Goal: Communication & Community: Ask a question

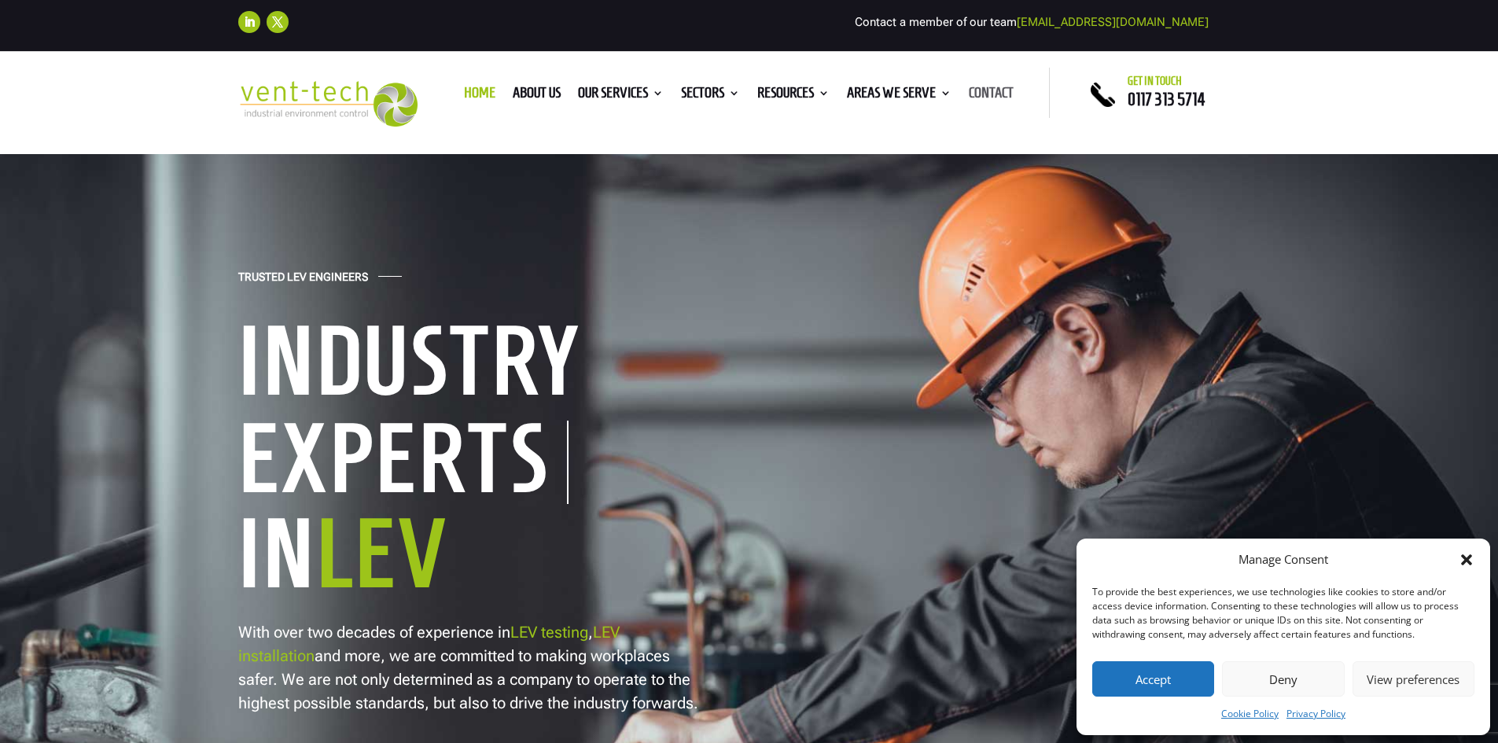
click at [996, 90] on link "Contact" at bounding box center [991, 95] width 45 height 17
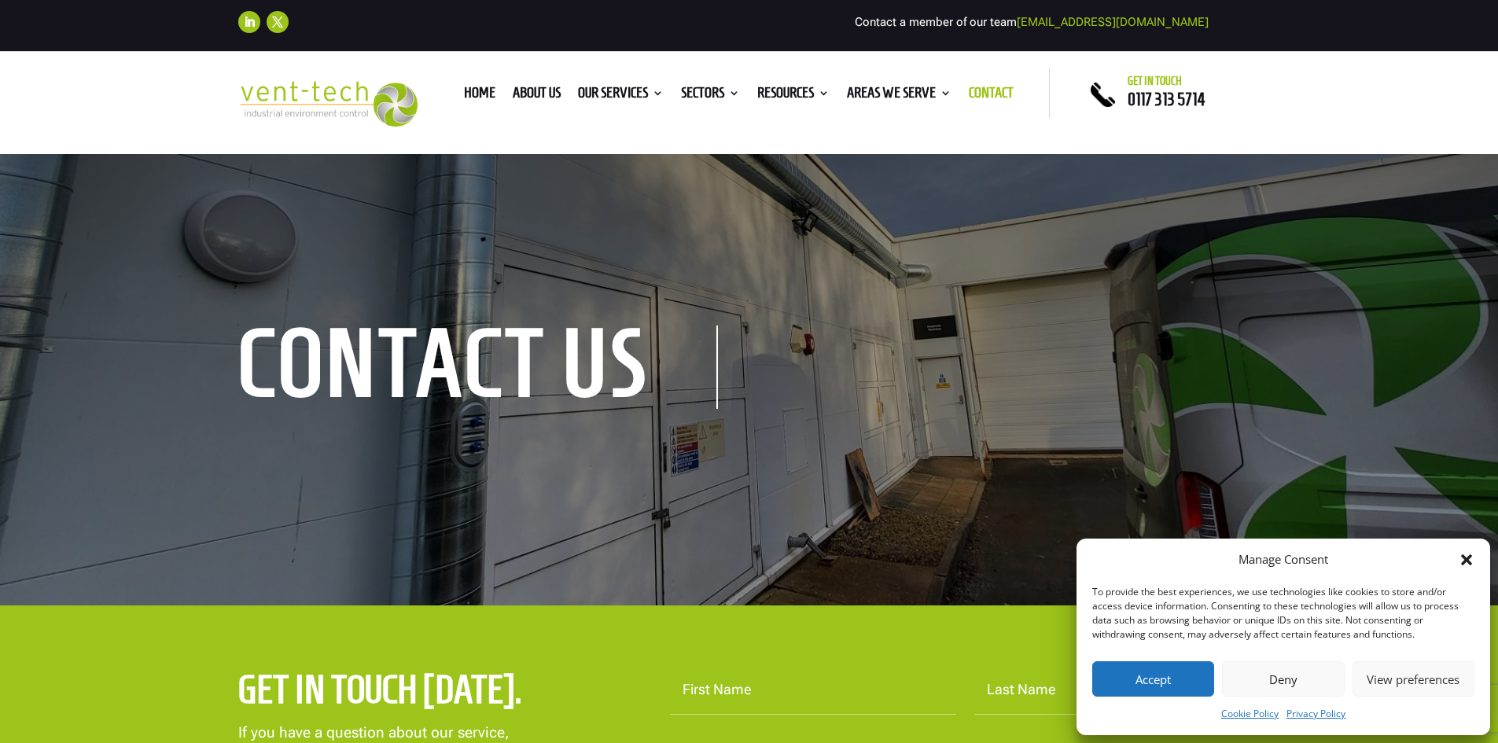
click at [1464, 562] on icon "Close dialog" at bounding box center [1466, 559] width 11 height 11
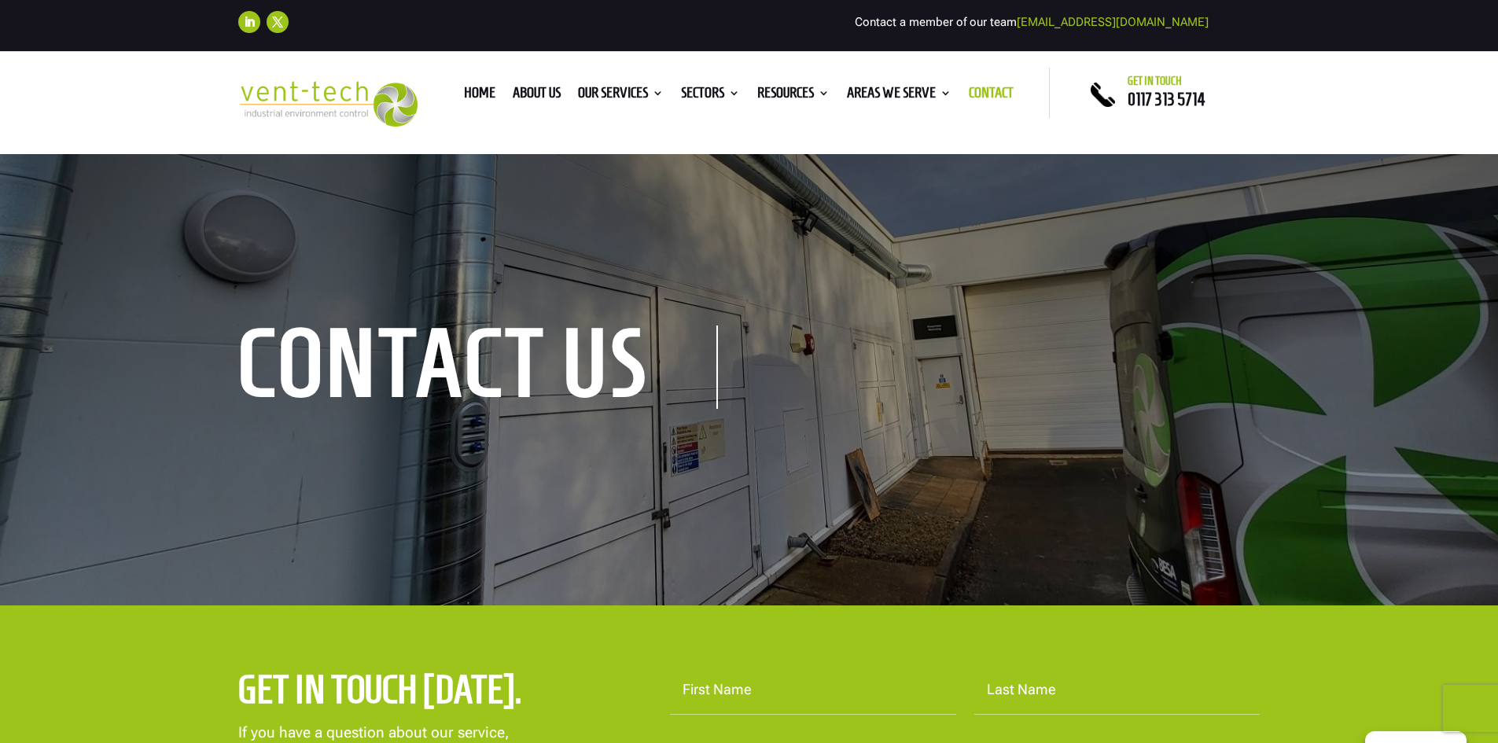
scroll to position [314, 0]
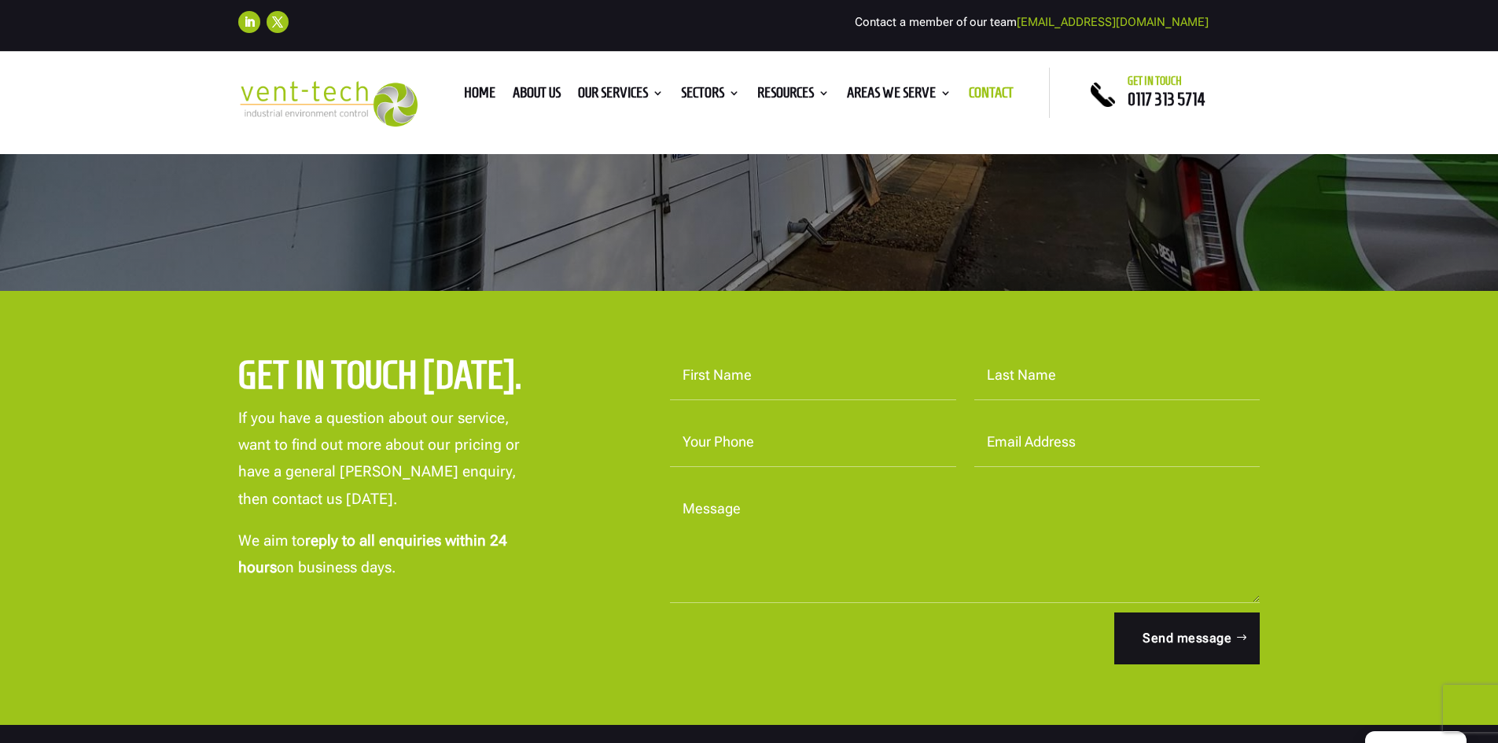
click at [739, 377] on input "First Name" at bounding box center [813, 375] width 286 height 49
type input "Craig"
type input "Pymble"
type input "02920416629"
type input "cpymble@cardiffmet.ac.uk"
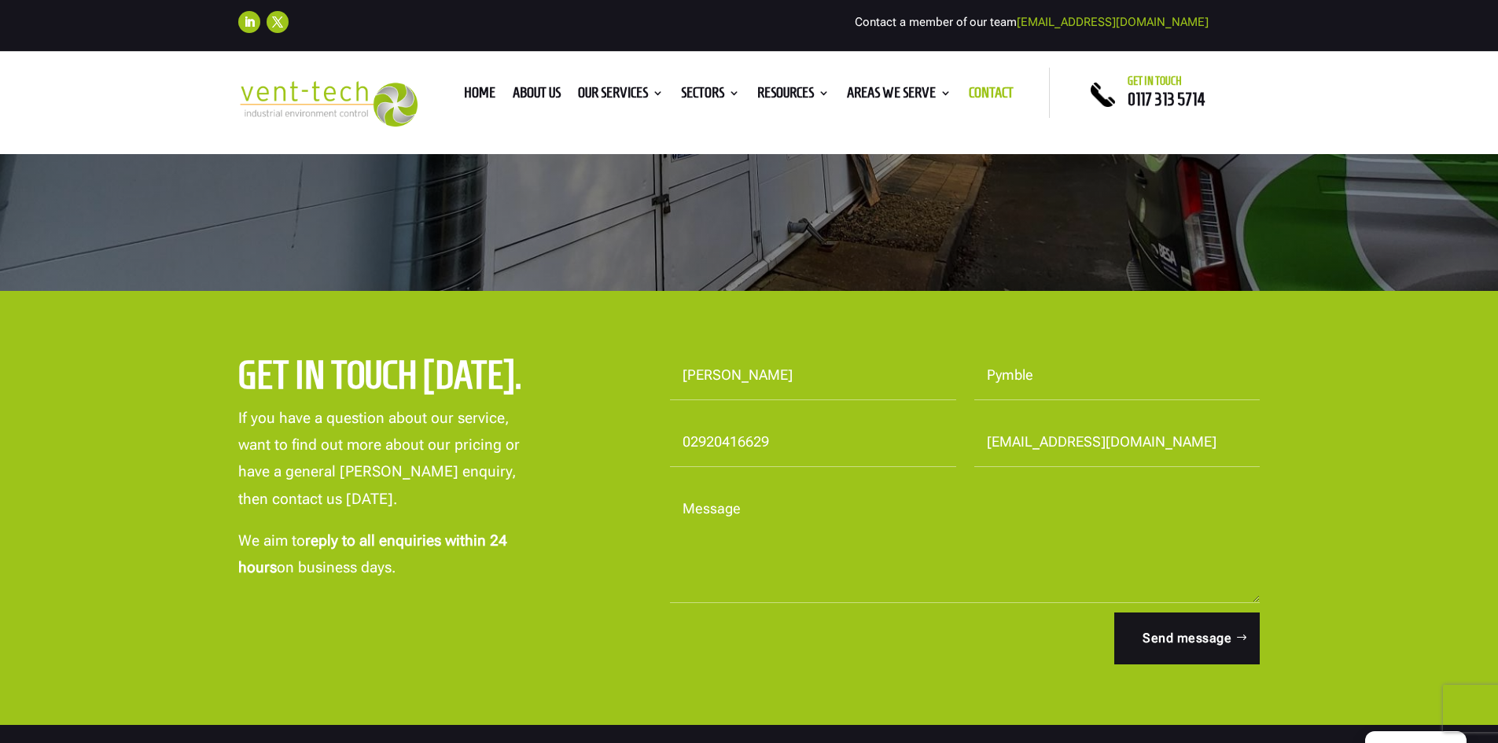
click at [781, 583] on textarea "Message" at bounding box center [965, 544] width 590 height 118
click at [801, 510] on textarea "Message" at bounding box center [965, 544] width 590 height 118
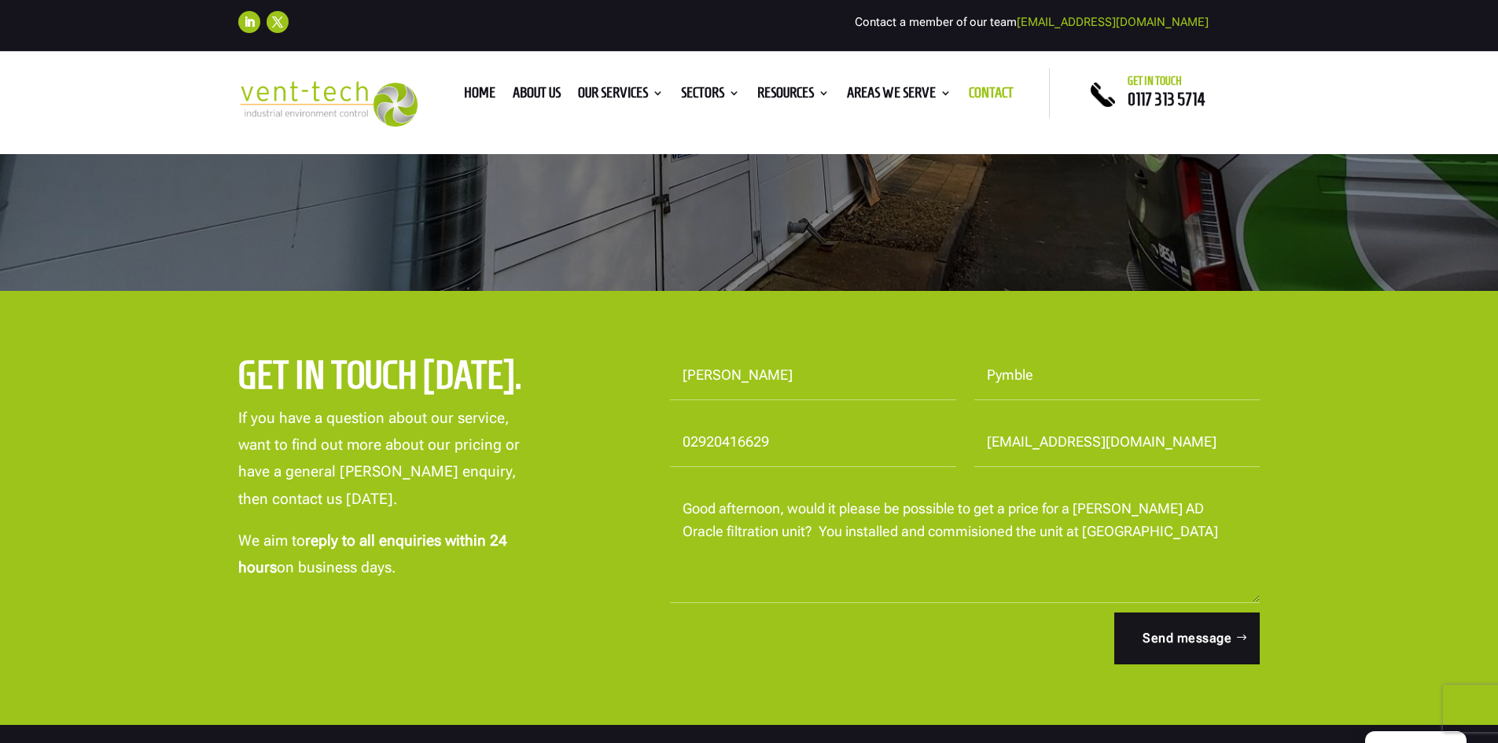
click at [1091, 531] on textarea "Good afternoon, would it please be possible to get a price for a Donaldson BOFA…" at bounding box center [965, 544] width 590 height 118
click at [1149, 534] on textarea "Good afternoon, would it please be possible to get a price for a Donaldson BOFA…" at bounding box center [965, 544] width 590 height 118
click at [815, 563] on textarea "Good afternoon, would it please be possible to get a price for a Donaldson BOFA…" at bounding box center [965, 544] width 590 height 118
click at [742, 549] on textarea "Good afternoon, would it please be possible to get a price for a Donaldson BOFA…" at bounding box center [965, 544] width 590 height 118
click at [1010, 552] on textarea "Good afternoon, would it please be possible to get a price for a Donaldson BOFA…" at bounding box center [965, 544] width 590 height 118
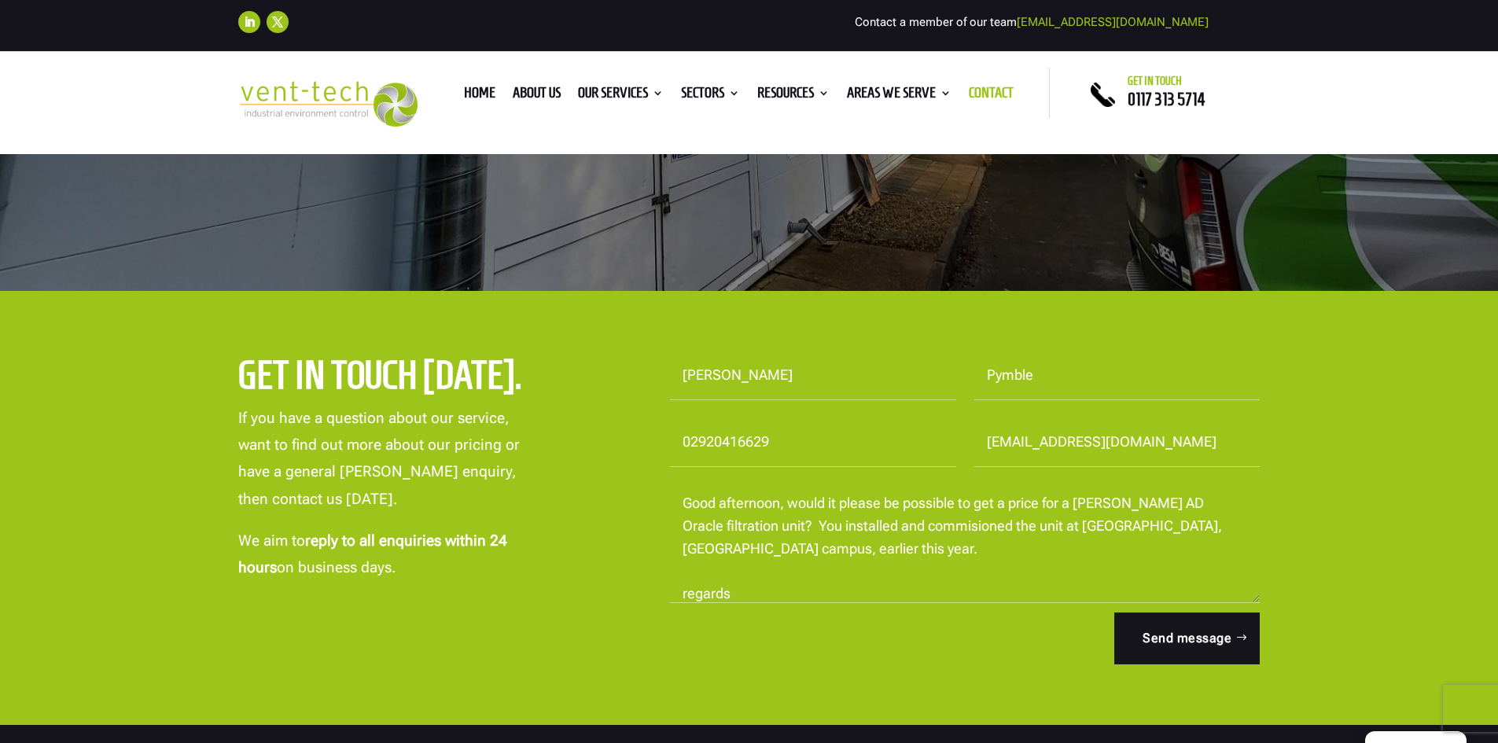
scroll to position [50, 0]
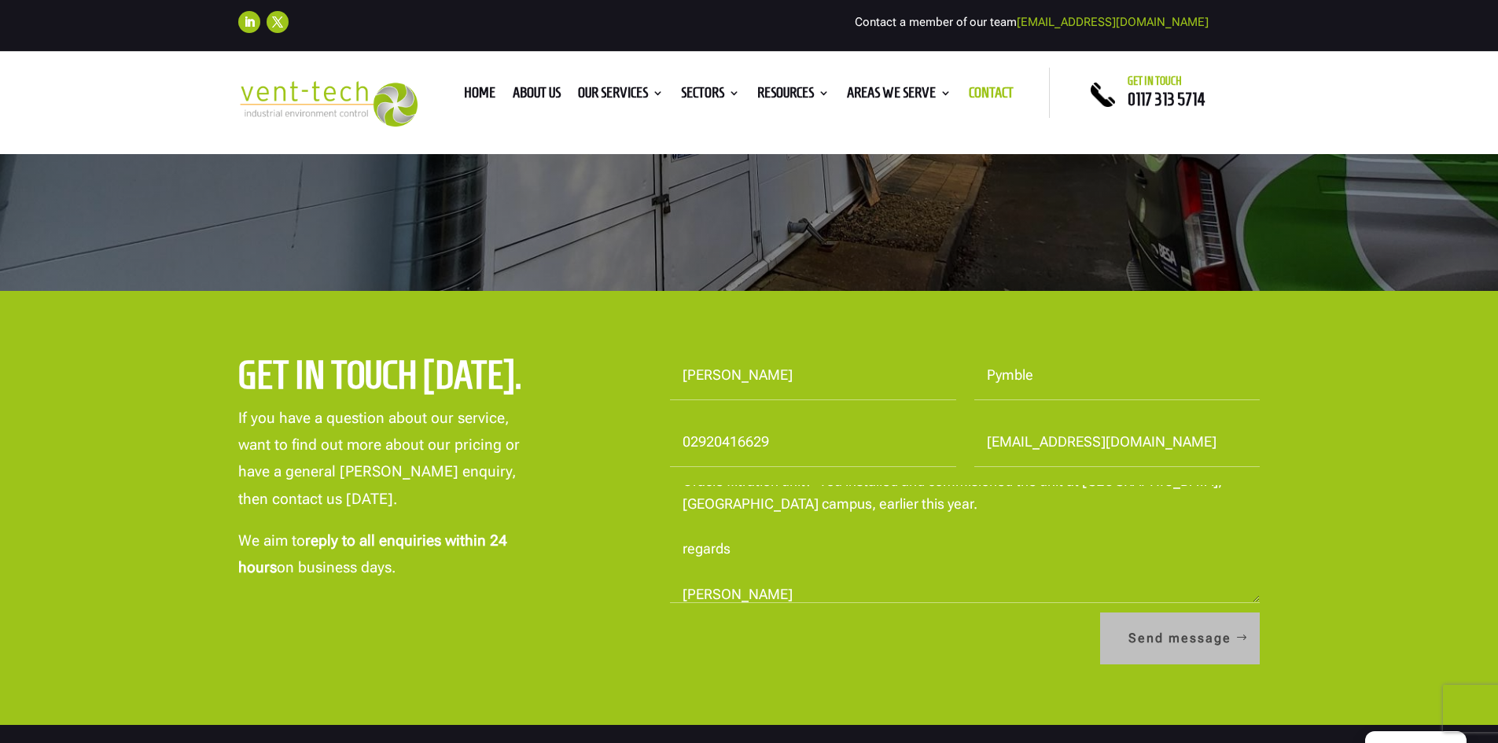
type textarea "Good afternoon, would it please be possible to get a price for a Donaldson BOFA…"
click at [1234, 638] on button "Send message" at bounding box center [1180, 638] width 160 height 52
